Goal: Transaction & Acquisition: Purchase product/service

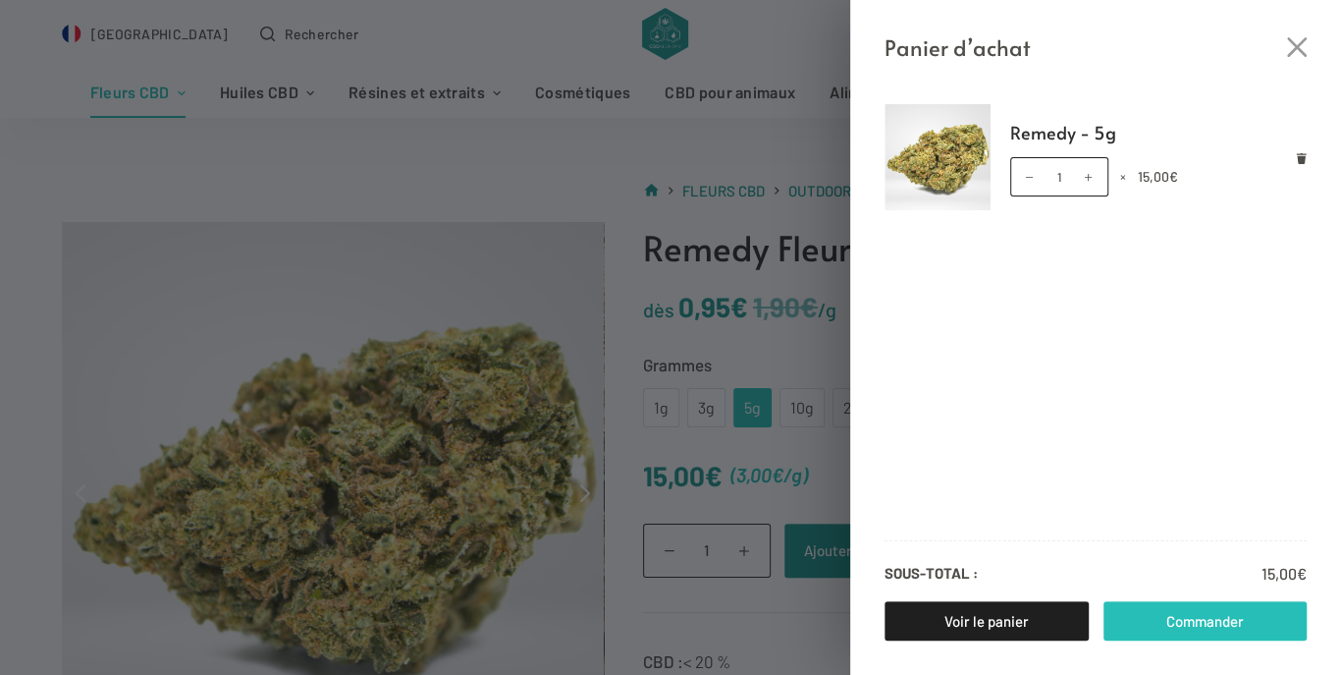
click at [1167, 609] on link "Commander" at bounding box center [1206, 620] width 204 height 39
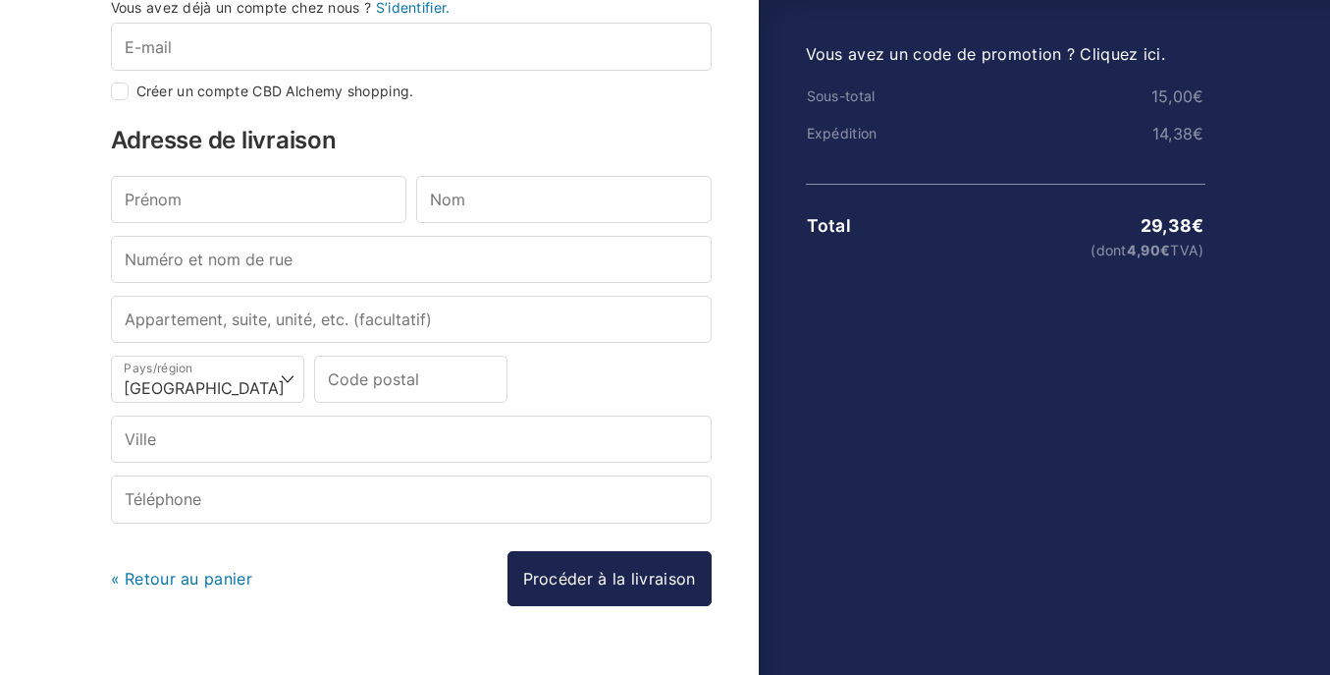
scroll to position [210, 0]
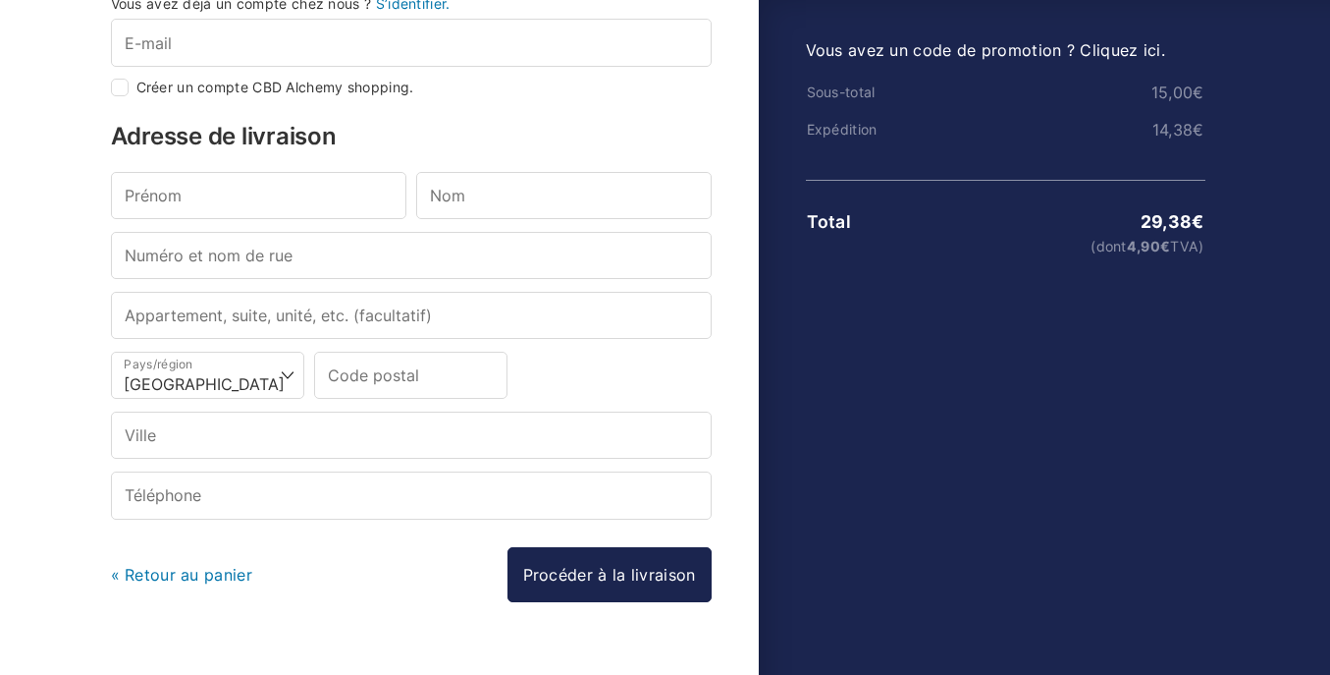
click at [1124, 402] on div at bounding box center [665, 402] width 1330 height 0
click at [1026, 402] on div at bounding box center [665, 402] width 1330 height 0
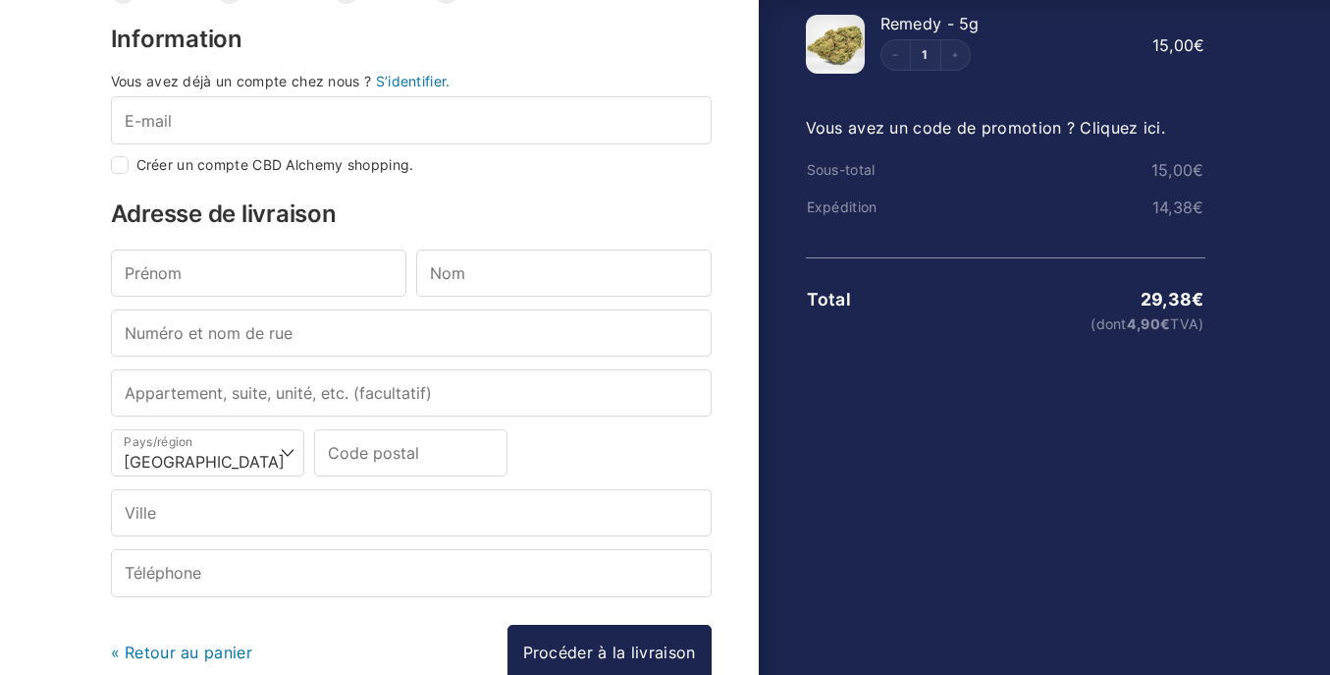
scroll to position [0, 0]
